Goal: Information Seeking & Learning: Learn about a topic

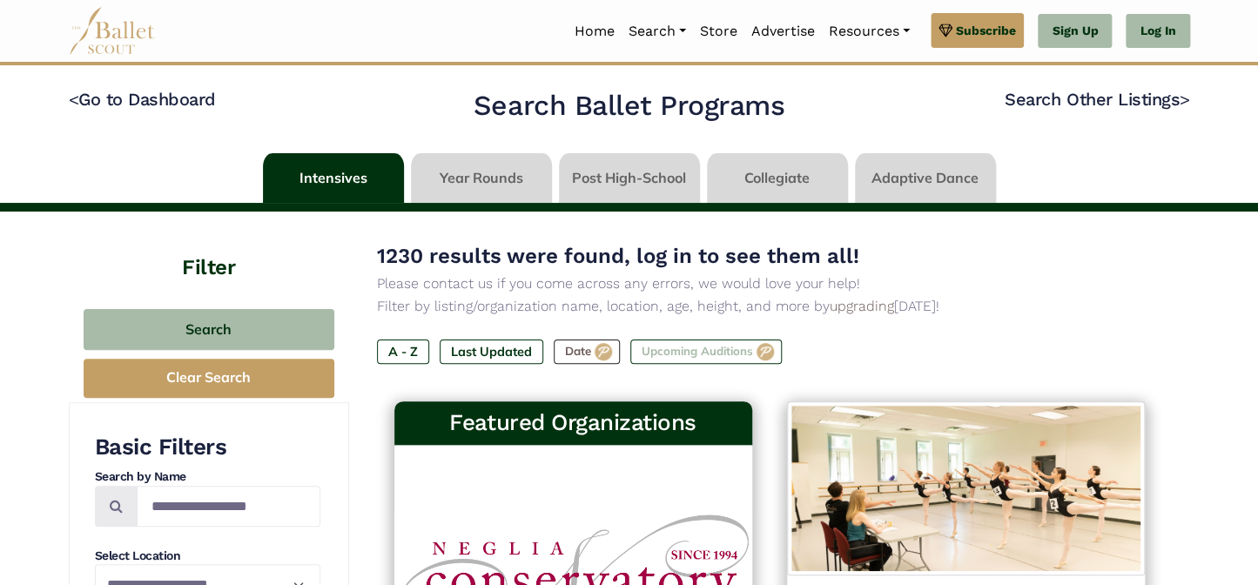
click at [721, 351] on label "Upcoming Auditions" at bounding box center [706, 352] width 152 height 24
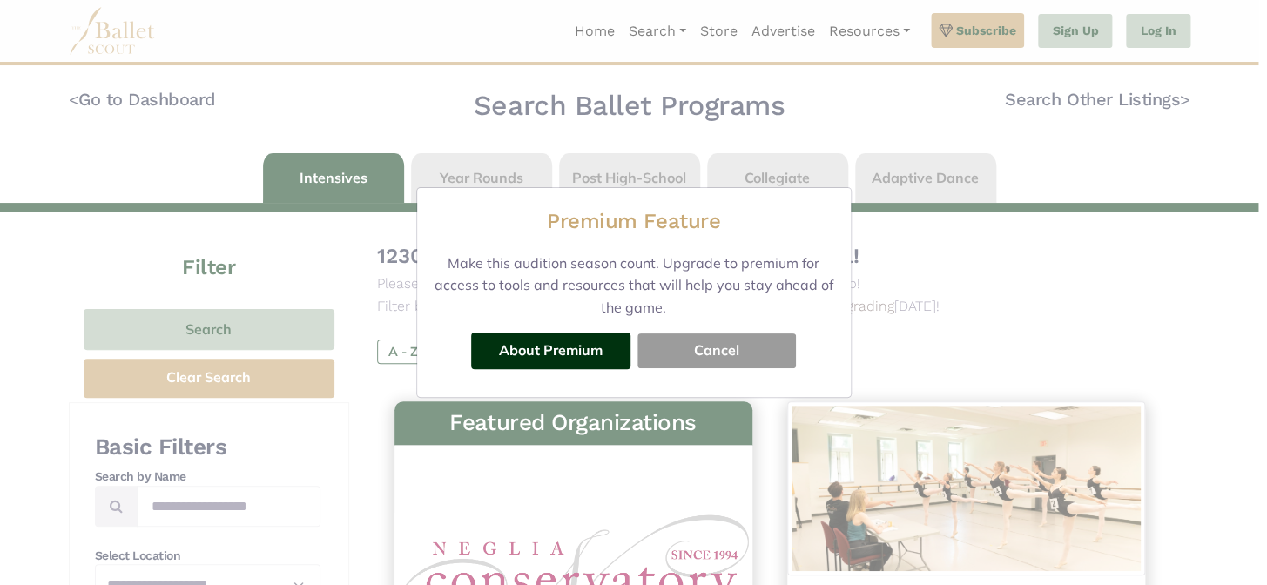
click at [732, 352] on button "Cancel" at bounding box center [716, 350] width 158 height 35
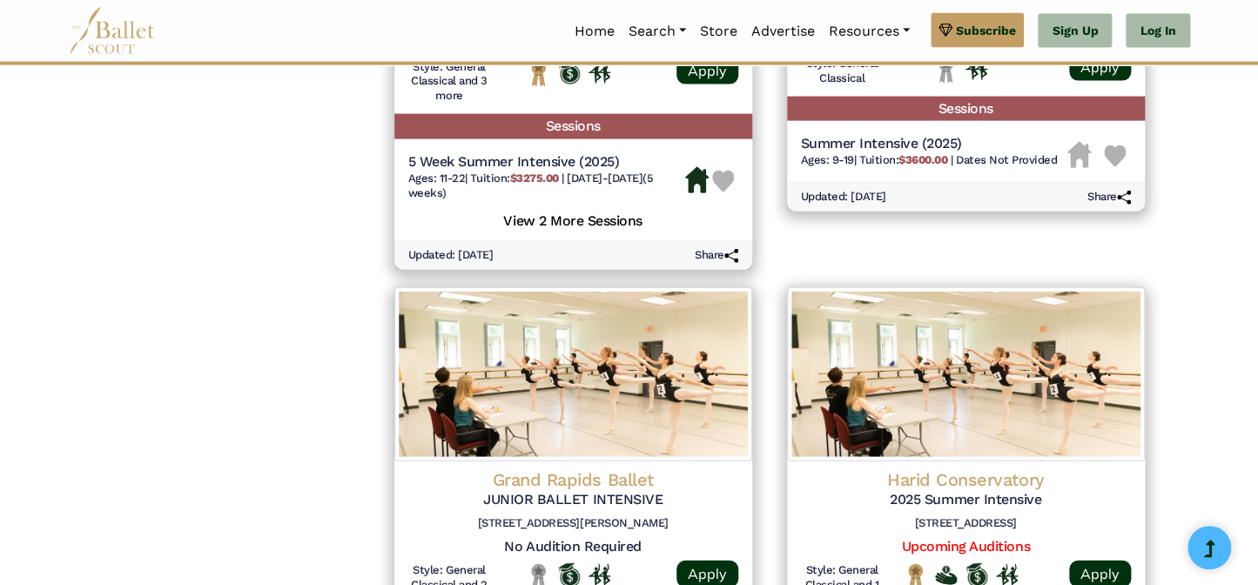
scroll to position [1662, 0]
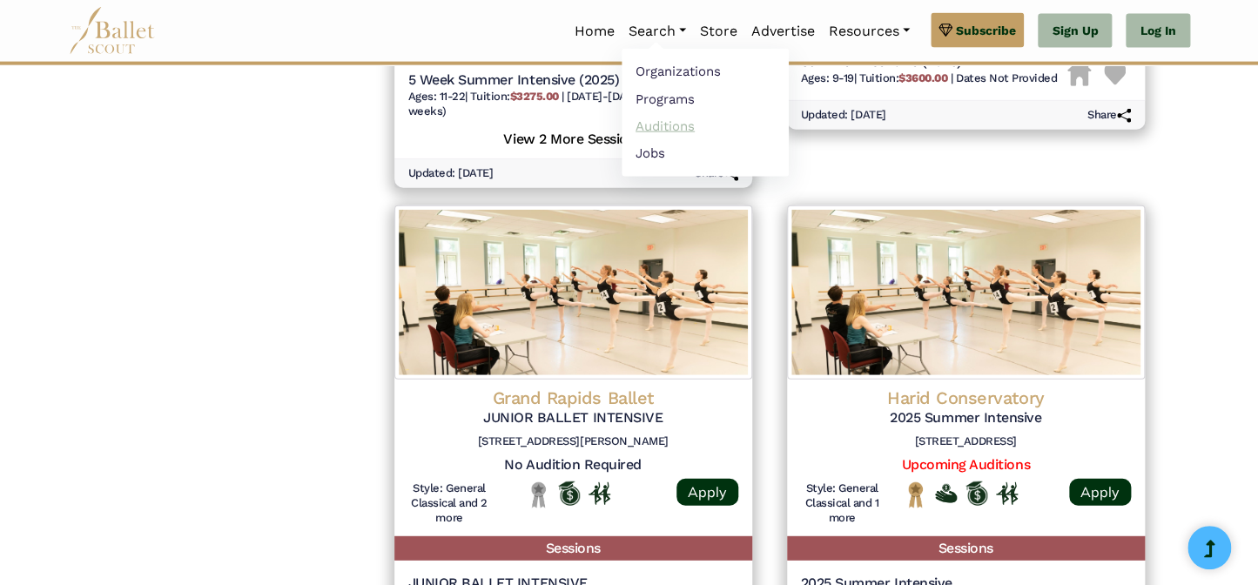
click at [652, 121] on link "Auditions" at bounding box center [705, 125] width 167 height 27
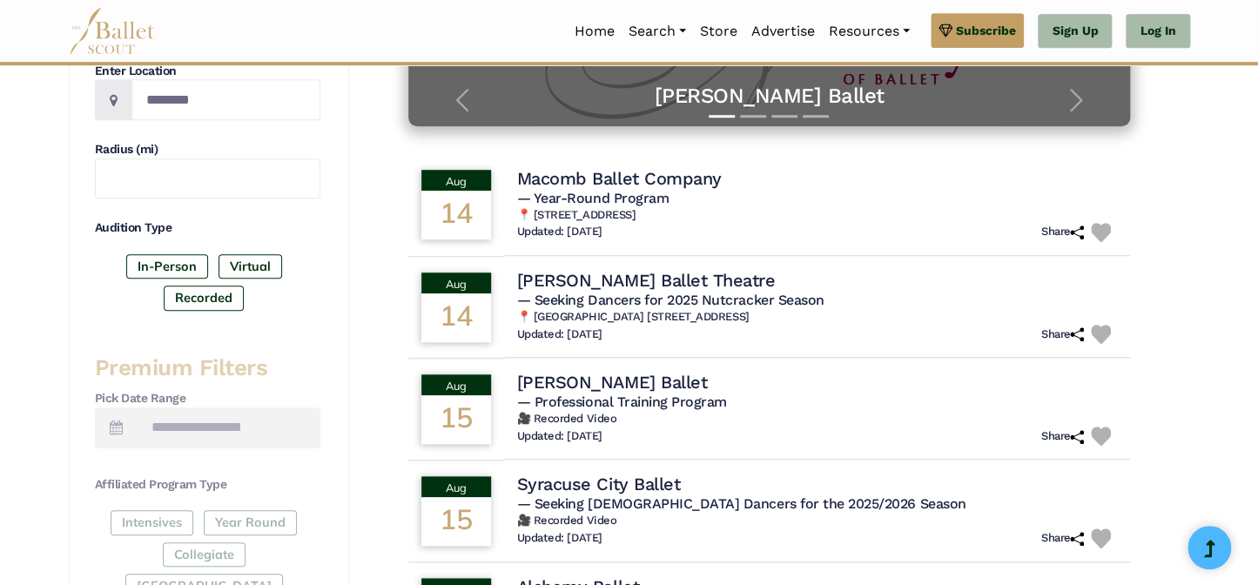
scroll to position [98, 0]
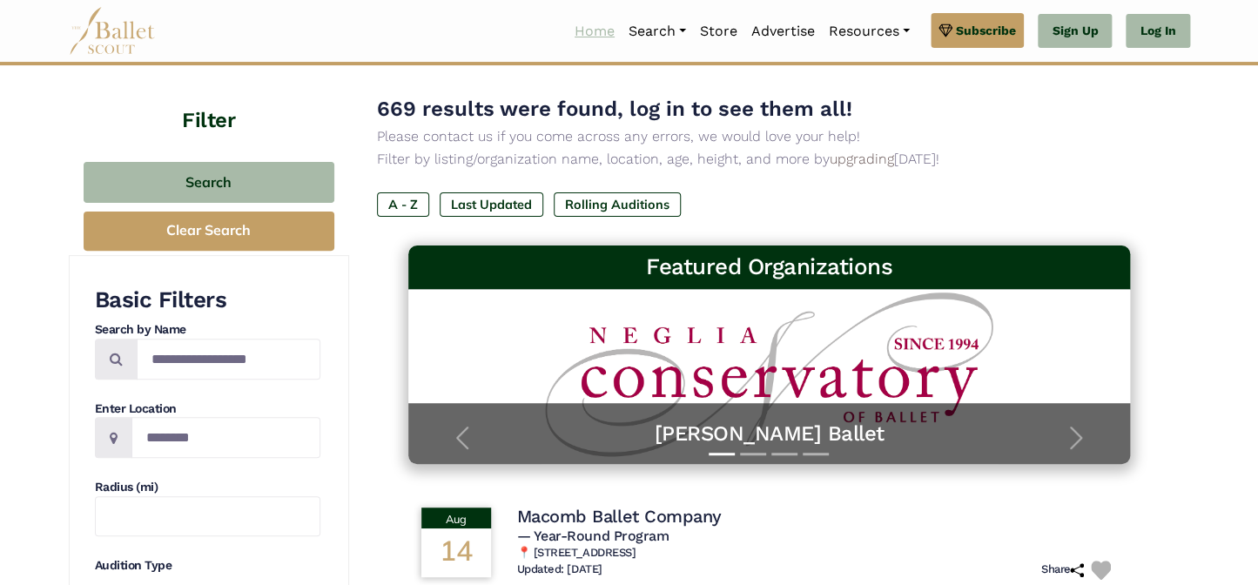
click at [577, 29] on link "Home" at bounding box center [595, 31] width 54 height 37
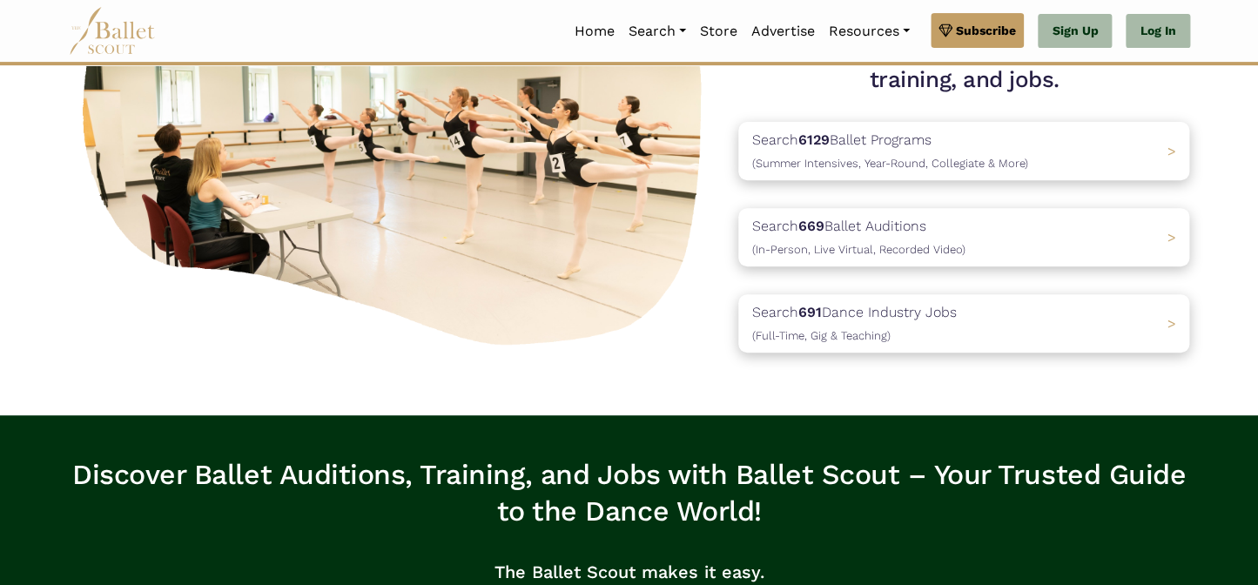
scroll to position [237, 0]
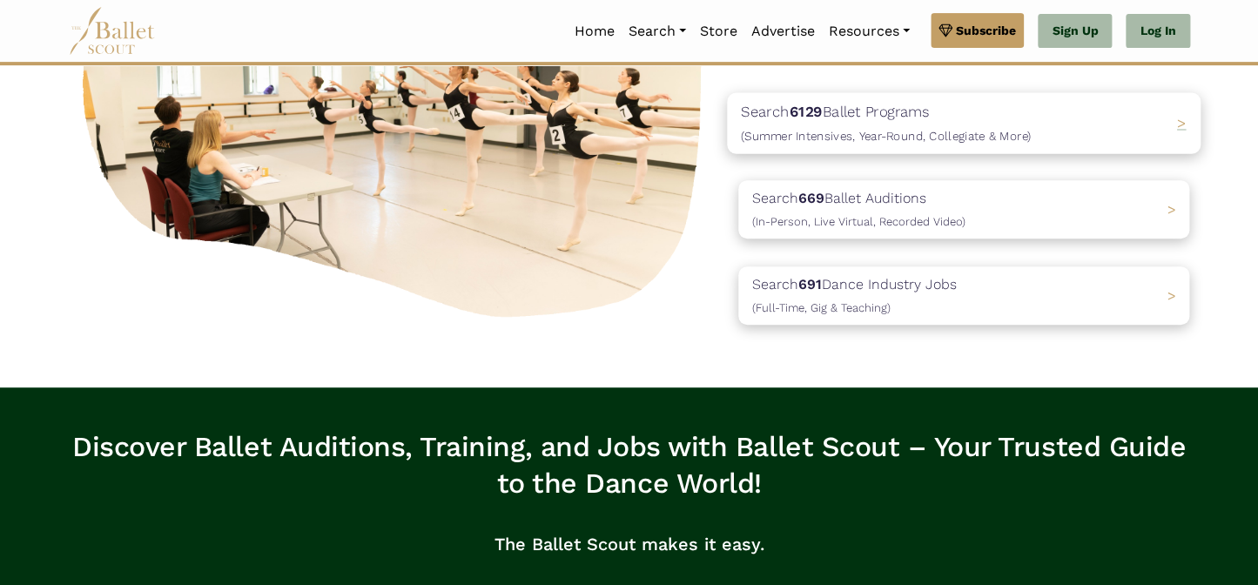
click at [788, 120] on p "Search 6129 Ballet Programs (Summer Intensives, Year-Round, Collegiate & More)" at bounding box center [886, 123] width 290 height 47
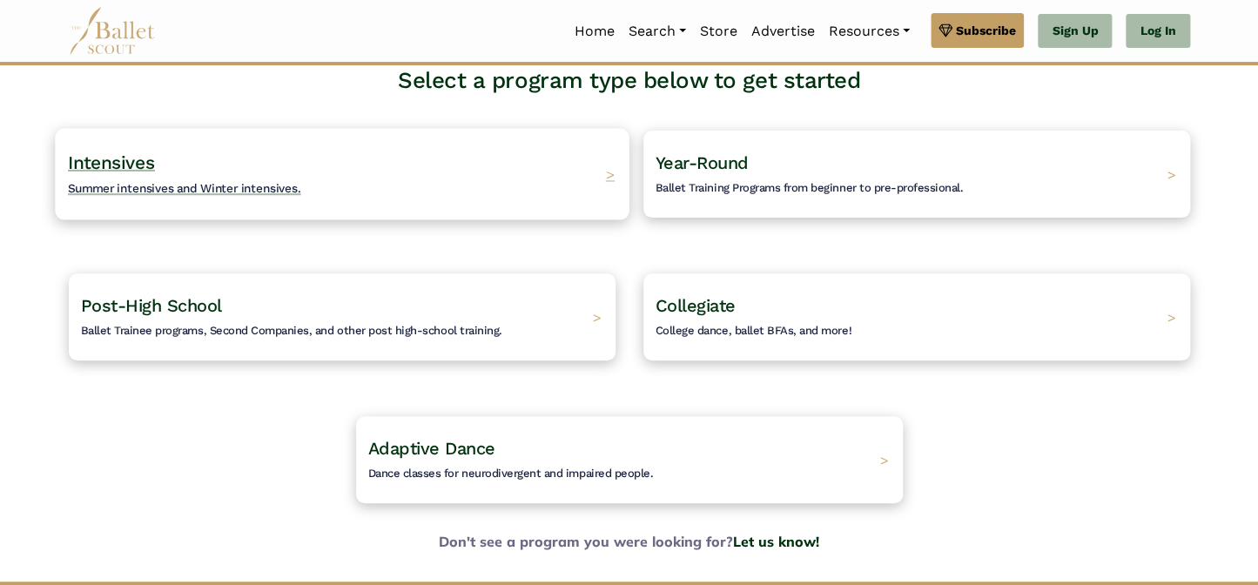
scroll to position [78, 0]
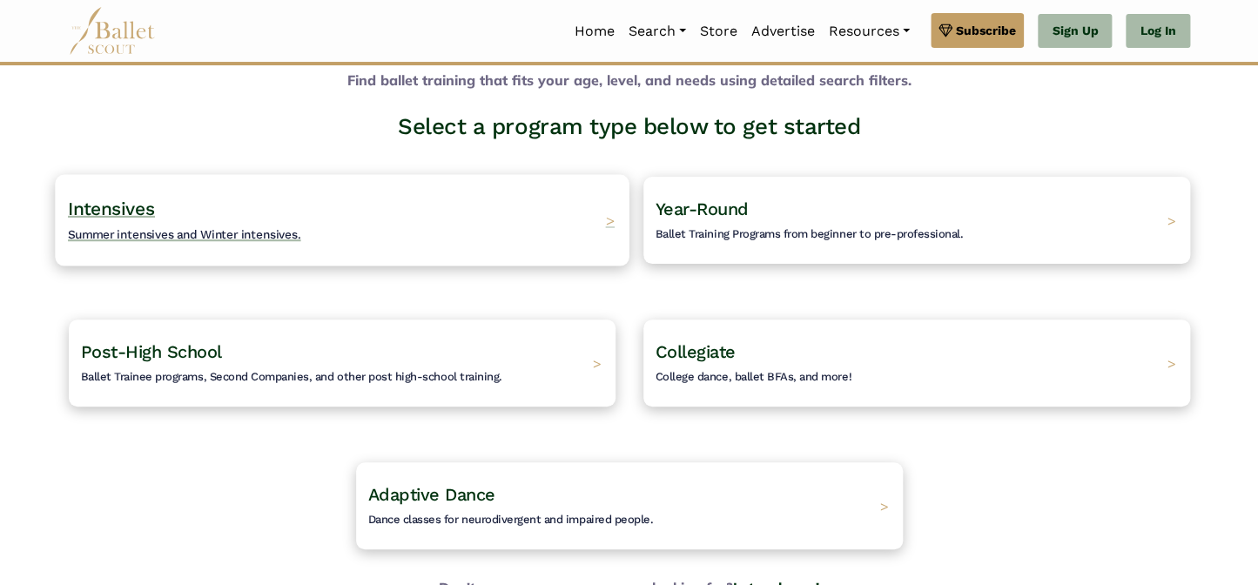
click at [122, 211] on span "Intensives" at bounding box center [111, 209] width 87 height 22
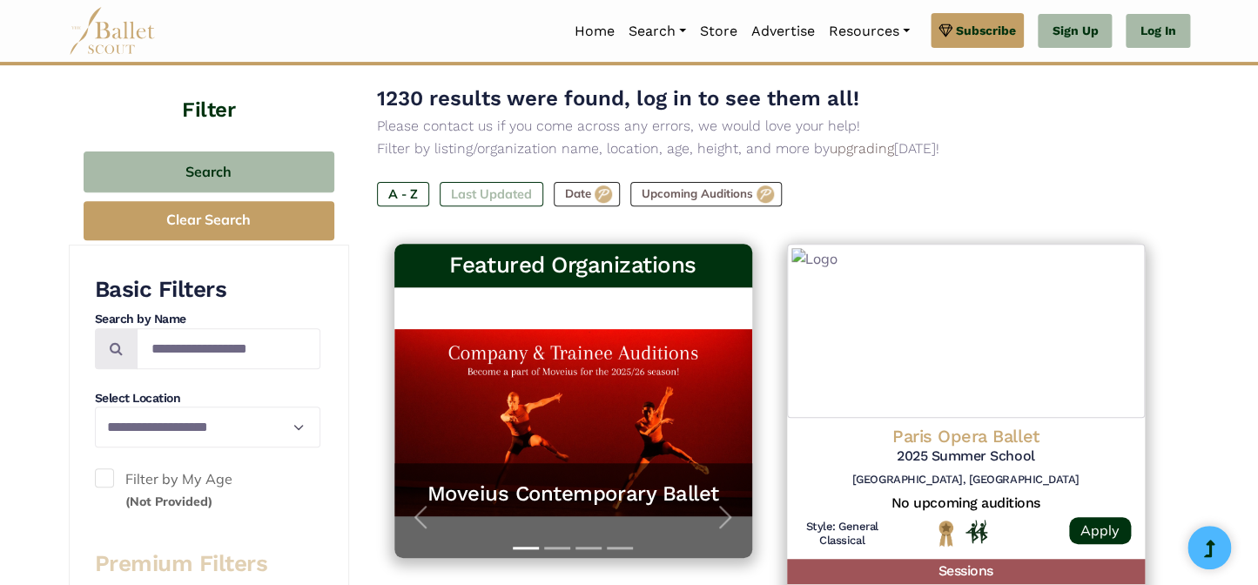
scroll to position [158, 0]
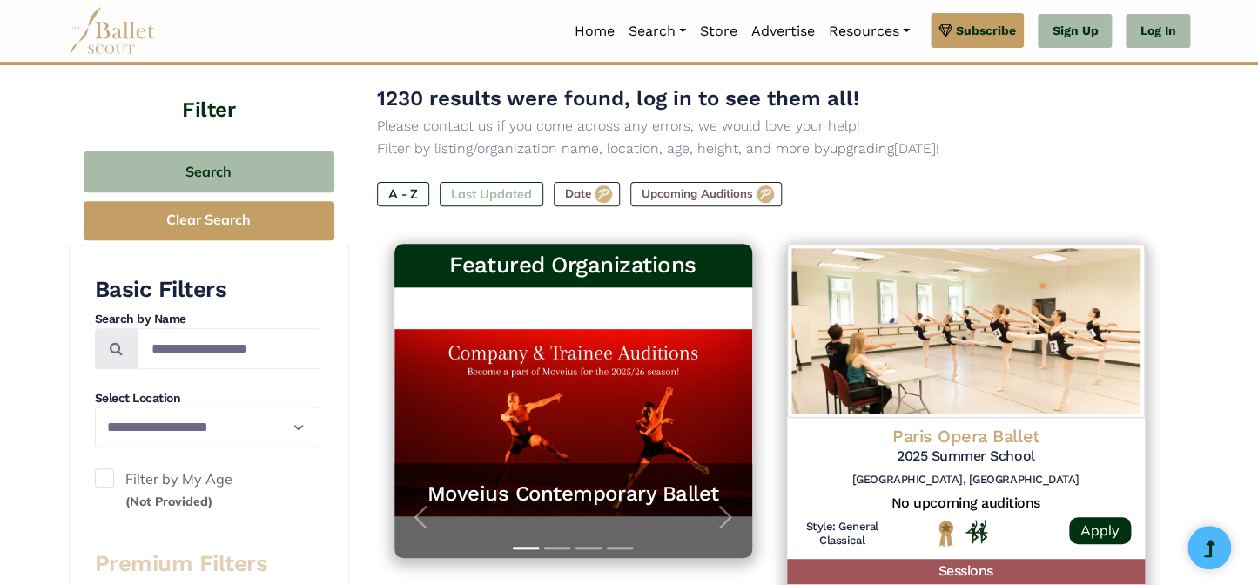
click at [472, 194] on label "Last Updated" at bounding box center [492, 194] width 104 height 24
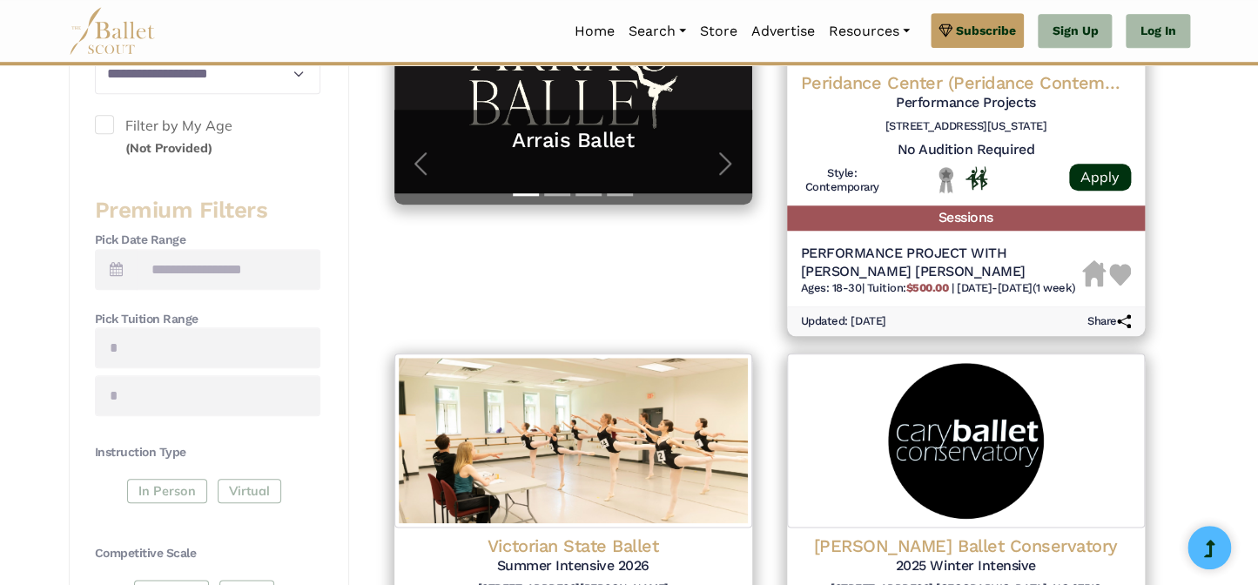
scroll to position [221, 0]
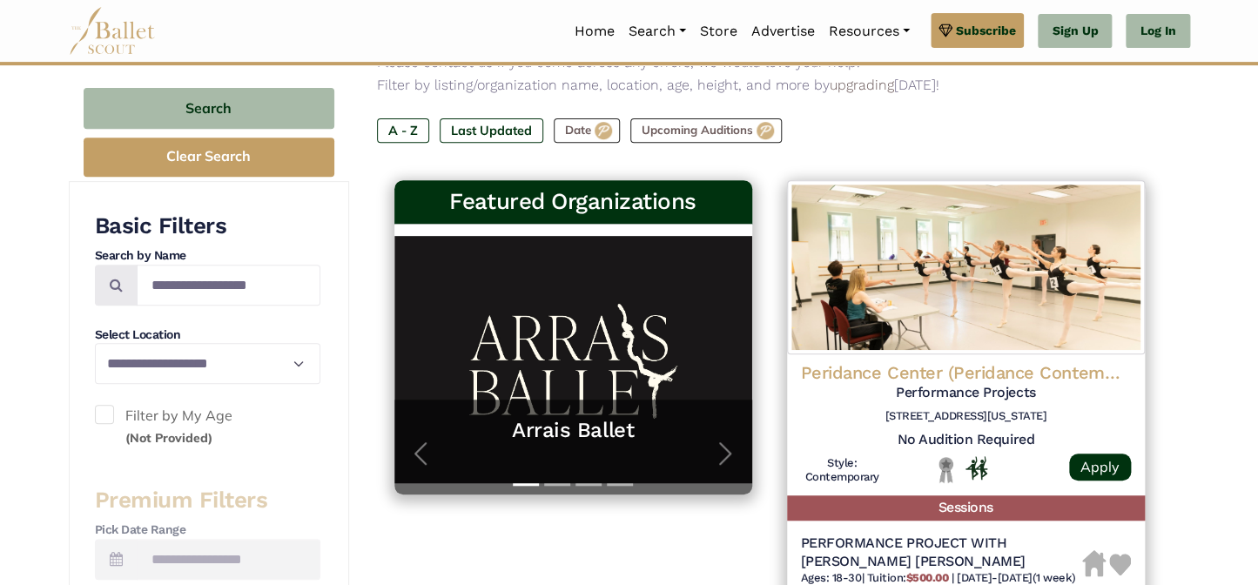
drag, startPoint x: 190, startPoint y: 239, endPoint x: 8, endPoint y: 422, distance: 258.0
click at [178, 352] on select "**********" at bounding box center [208, 363] width 226 height 41
select select "**"
click at [95, 343] on select "**********" at bounding box center [208, 363] width 226 height 41
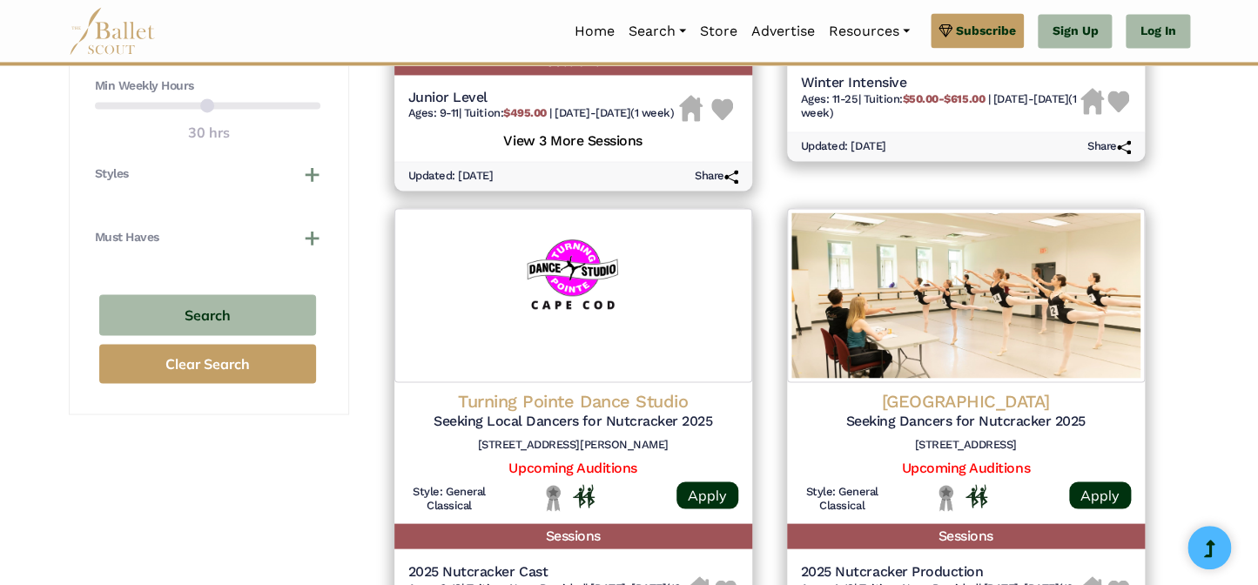
scroll to position [1171, 0]
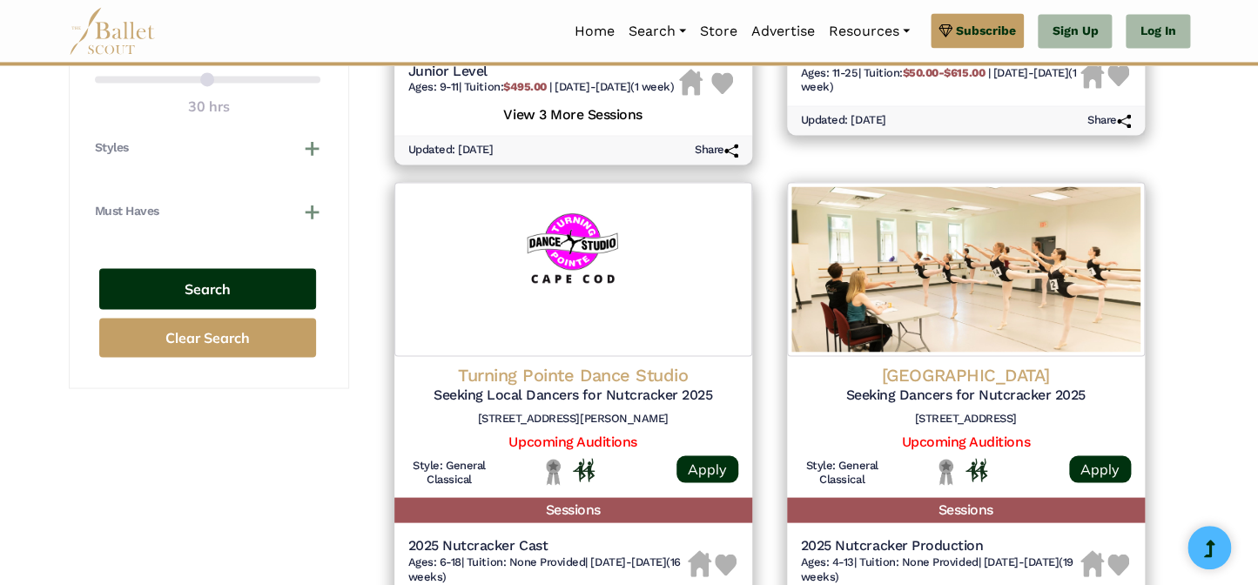
click at [155, 288] on button "Search" at bounding box center [207, 288] width 217 height 41
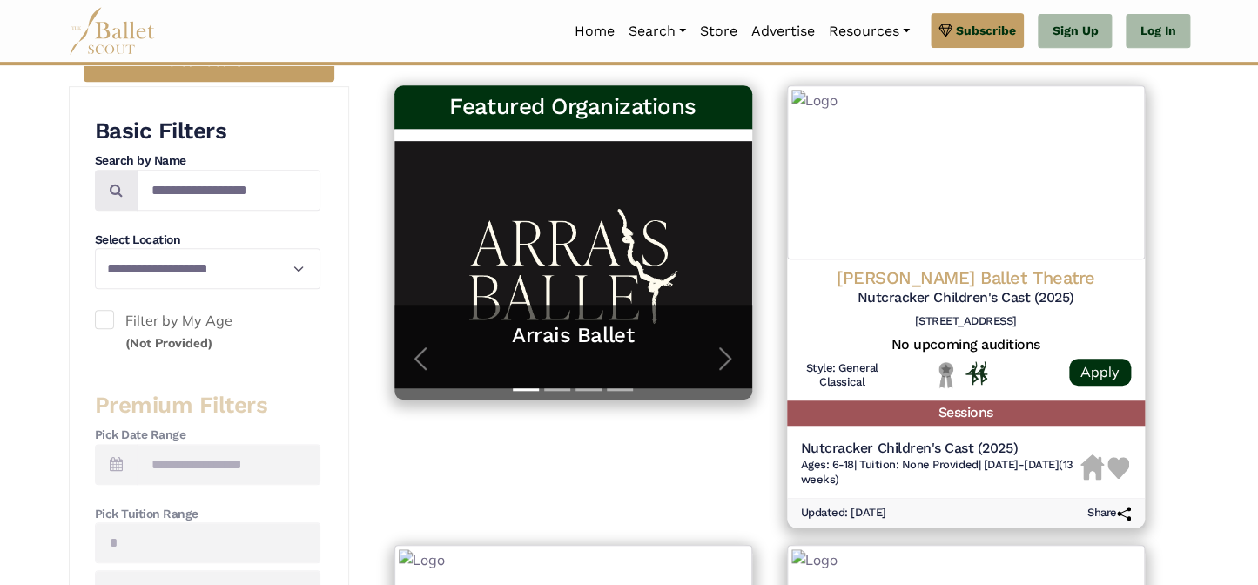
scroll to position [44, 0]
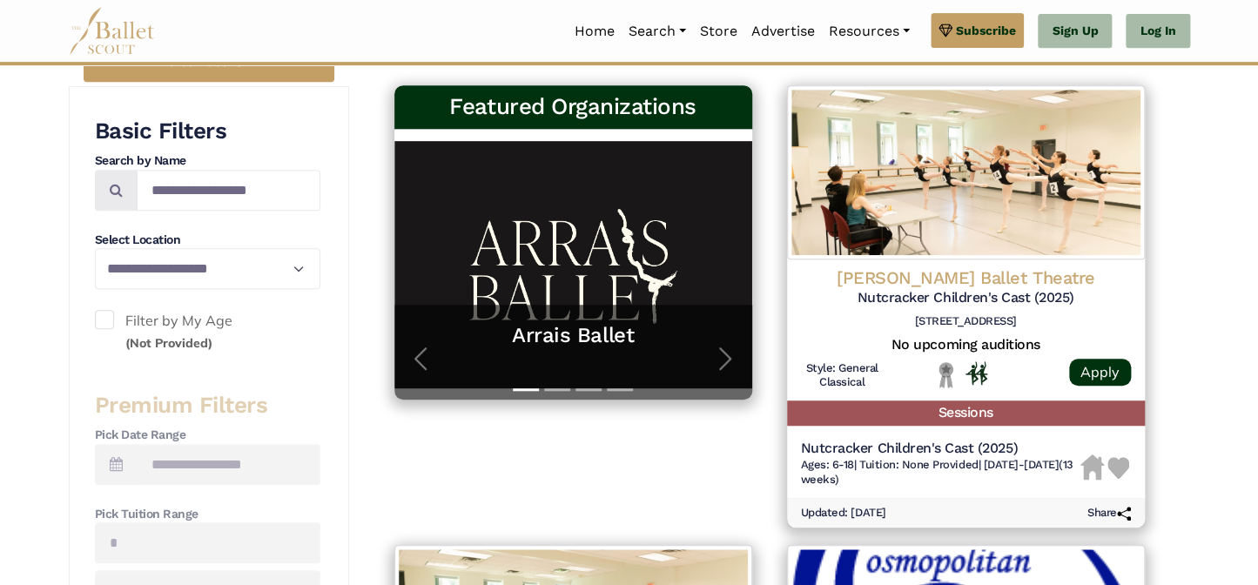
select select "**"
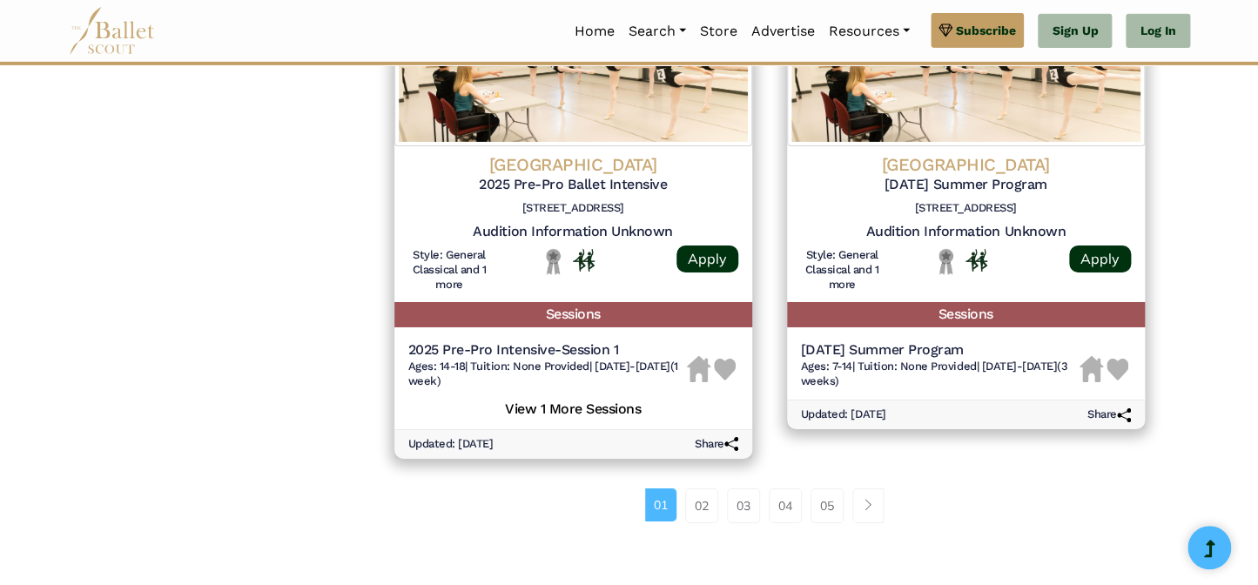
scroll to position [2533, 0]
